Goal: Check status: Check status

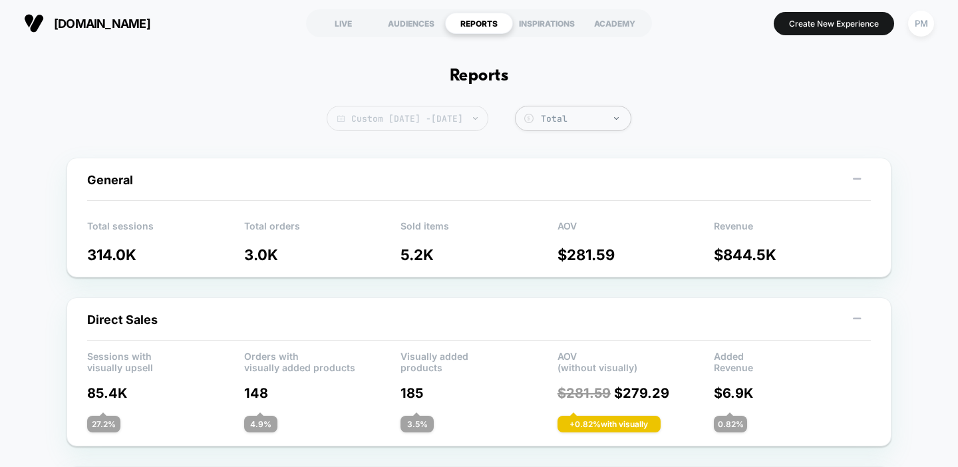
click at [469, 122] on span "Custom Aug 24, 2025 - Aug 30, 2025" at bounding box center [408, 118] width 162 height 25
select select "*"
select select "****"
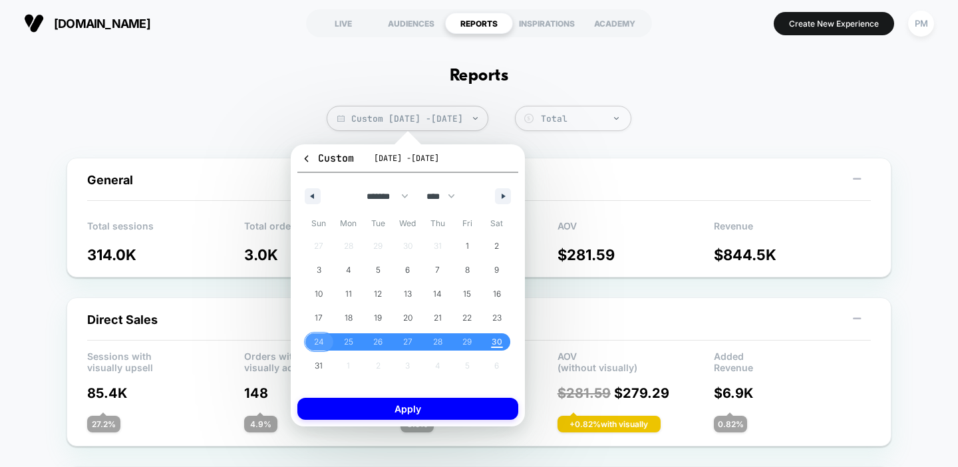
click at [323, 341] on span "24" at bounding box center [319, 342] width 10 height 24
click at [498, 347] on span "30" at bounding box center [497, 342] width 11 height 24
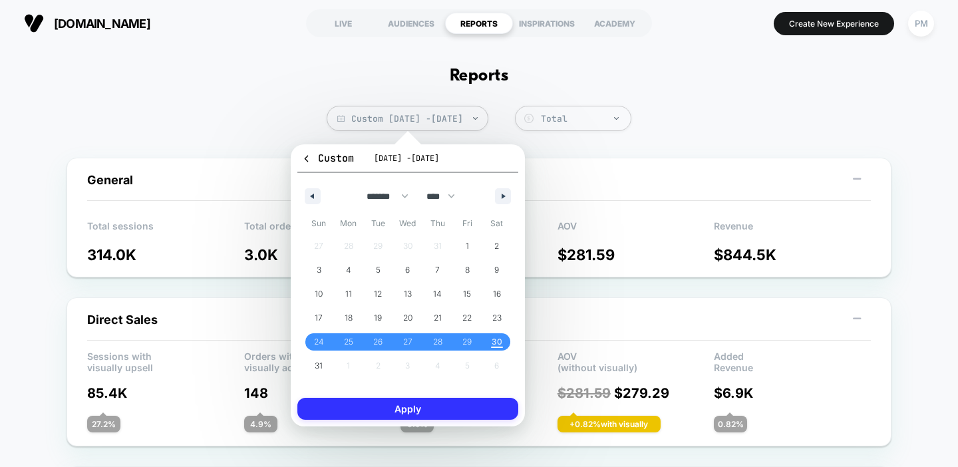
click at [461, 409] on button "Apply" at bounding box center [407, 409] width 221 height 22
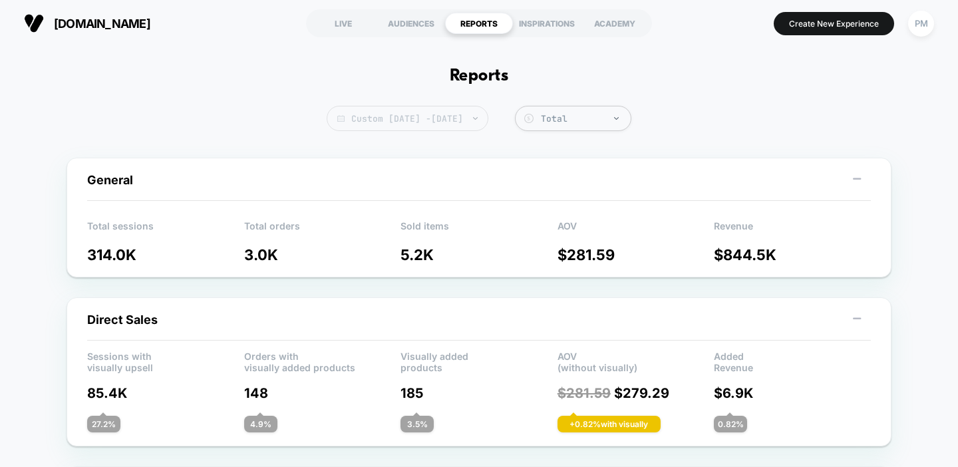
click at [409, 126] on span "Custom Aug 24, 2025 - Aug 30, 2025" at bounding box center [408, 118] width 162 height 25
select select "*"
select select "****"
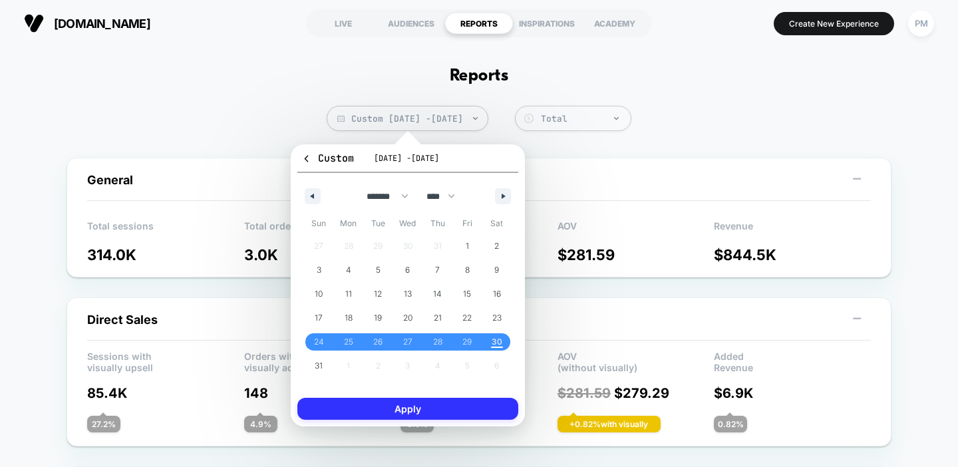
click at [431, 413] on button "Apply" at bounding box center [407, 409] width 221 height 22
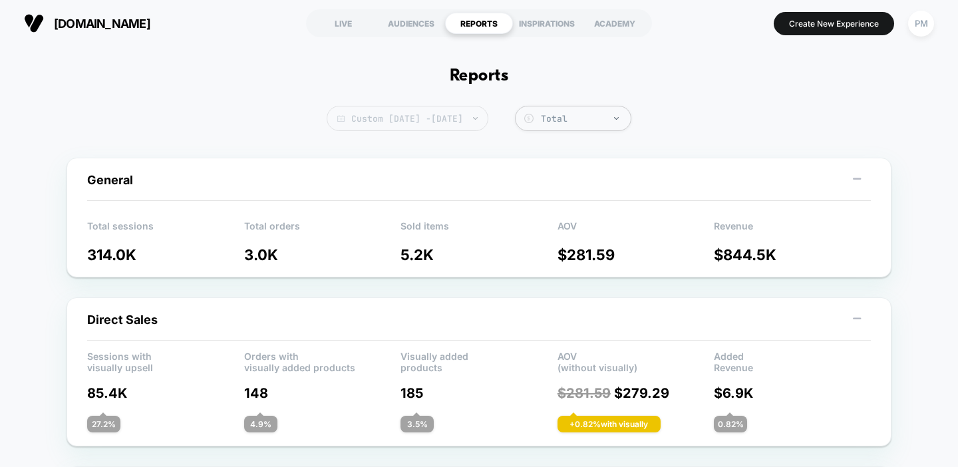
click at [476, 127] on span "Custom Aug 24, 2025 - Aug 30, 2025" at bounding box center [408, 118] width 162 height 25
select select "*"
select select "****"
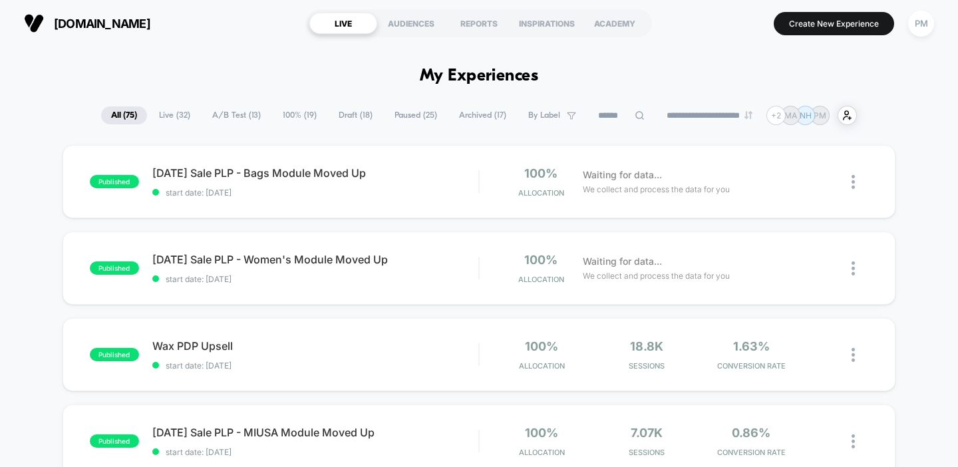
click at [168, 117] on span "Live ( 32 )" at bounding box center [174, 115] width 51 height 18
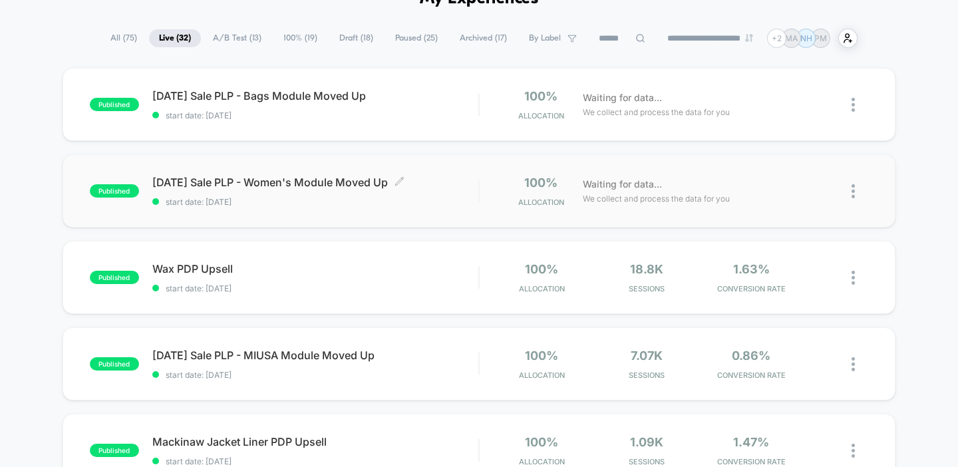
scroll to position [108, 0]
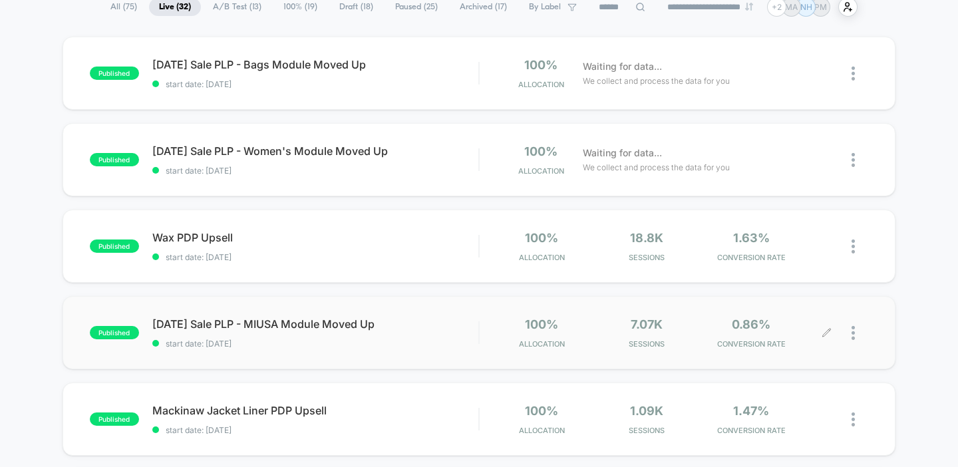
click at [855, 331] on div at bounding box center [860, 332] width 17 height 31
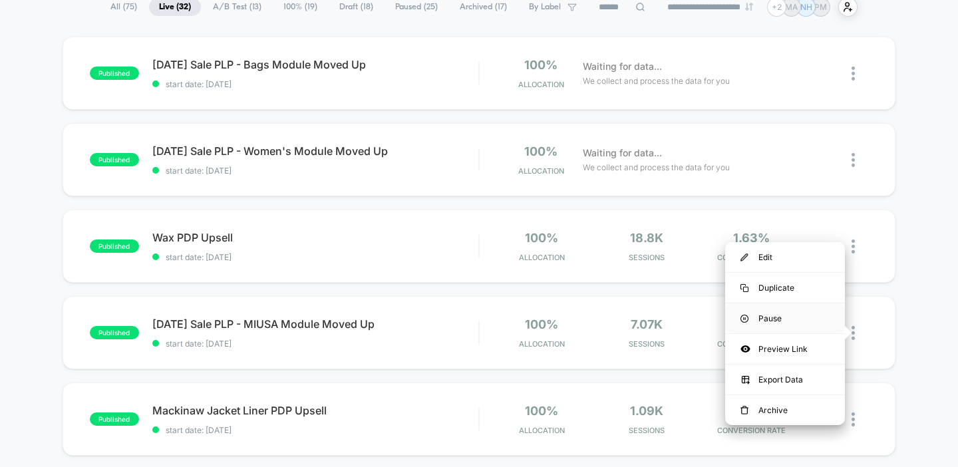
click at [777, 316] on div "Pause" at bounding box center [785, 318] width 120 height 30
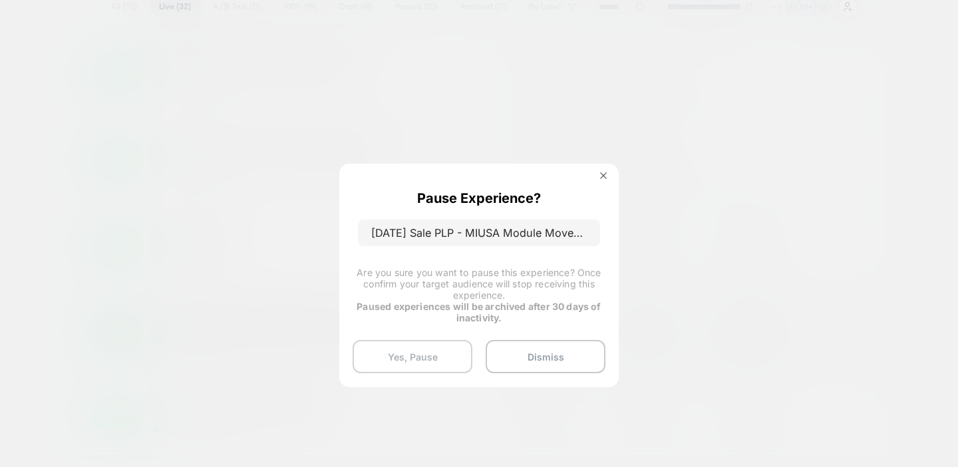
click at [414, 367] on button "Yes, Pause" at bounding box center [413, 356] width 120 height 33
